Goal: Find specific page/section: Find specific page/section

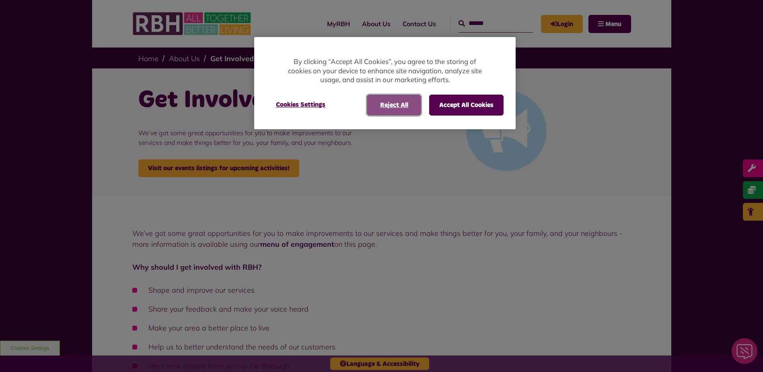
click at [416, 103] on button "Reject All" at bounding box center [394, 105] width 54 height 21
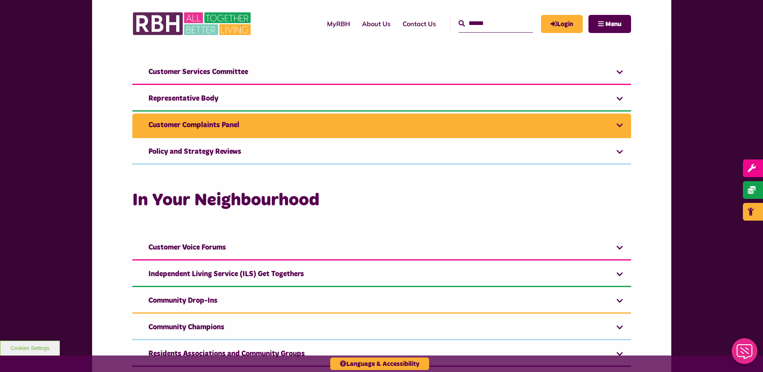
scroll to position [684, 0]
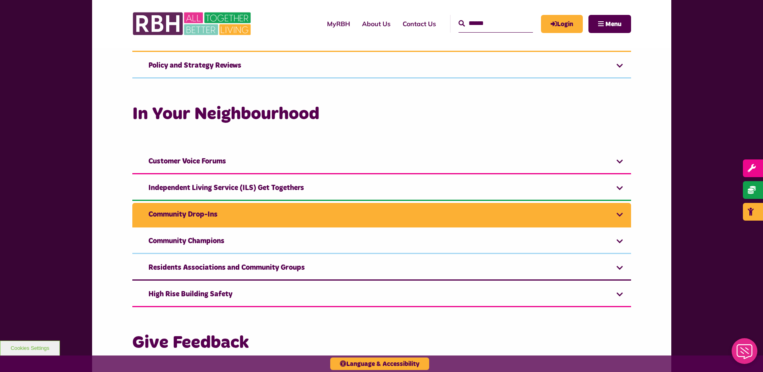
click at [198, 210] on link "Community Drop-Ins" at bounding box center [381, 215] width 499 height 25
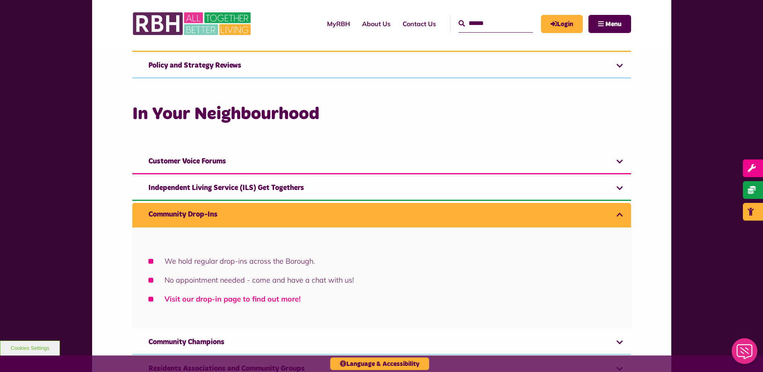
click at [238, 298] on link "Visit our drop-in page to find out more!" at bounding box center [233, 298] width 136 height 9
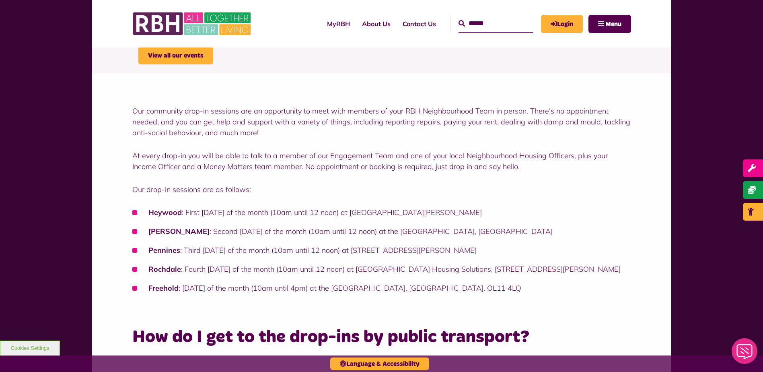
scroll to position [161, 0]
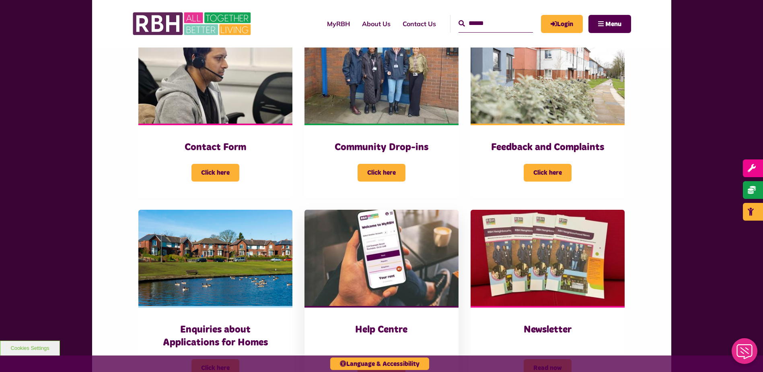
scroll to position [201, 0]
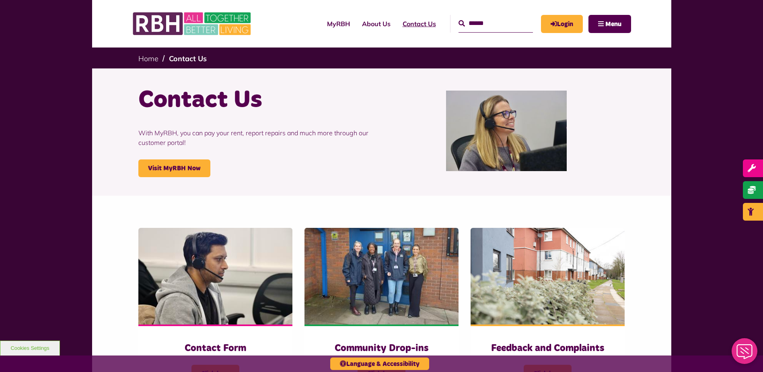
click at [418, 26] on link "Contact Us" at bounding box center [419, 24] width 45 height 22
click at [418, 22] on link "Contact Us" at bounding box center [419, 24] width 45 height 22
click at [408, 22] on link "Contact Us" at bounding box center [419, 24] width 45 height 22
